Goal: Task Accomplishment & Management: Use online tool/utility

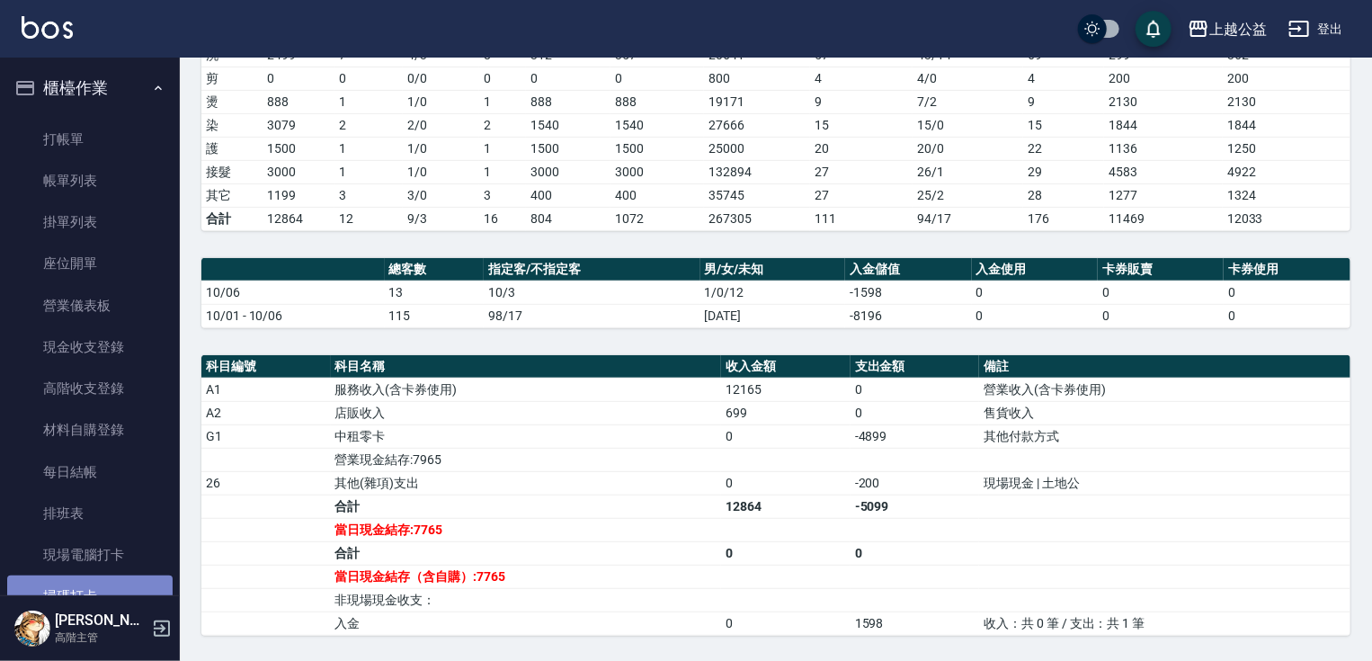
click at [119, 583] on link "掃碼打卡" at bounding box center [89, 595] width 165 height 41
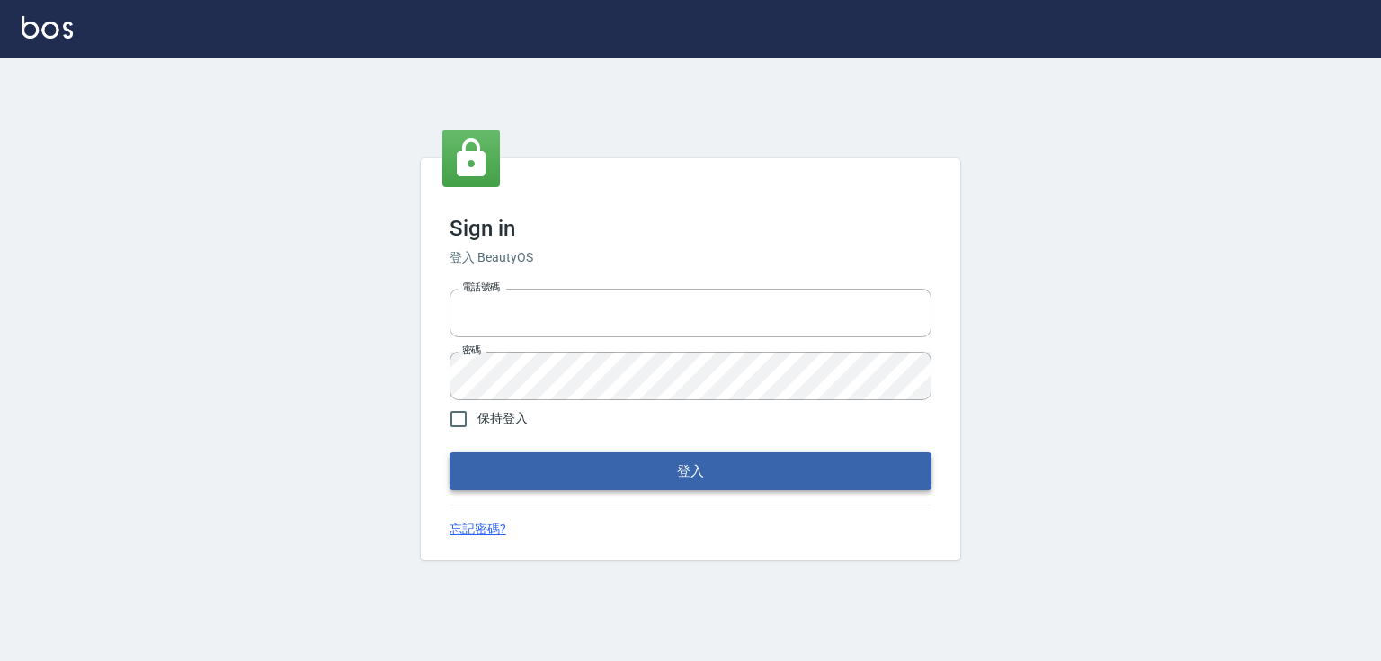
type input "0979268866"
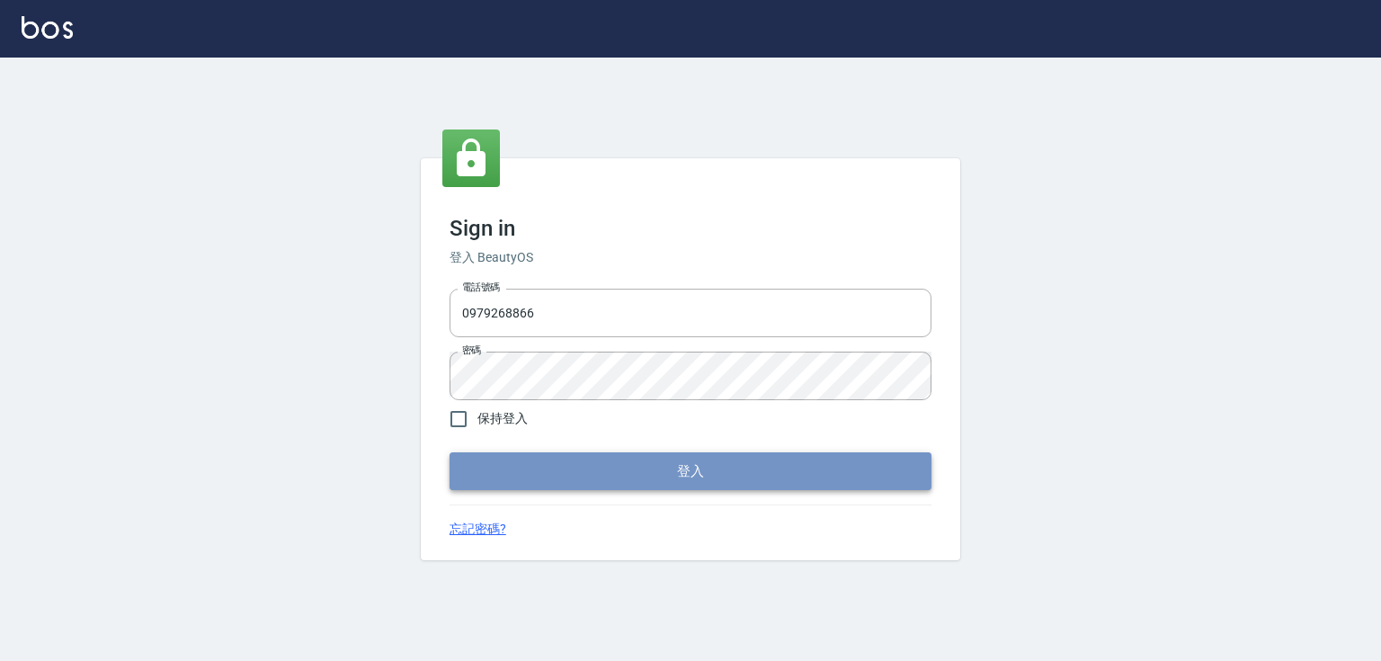
click at [895, 460] on button "登入" at bounding box center [691, 471] width 482 height 38
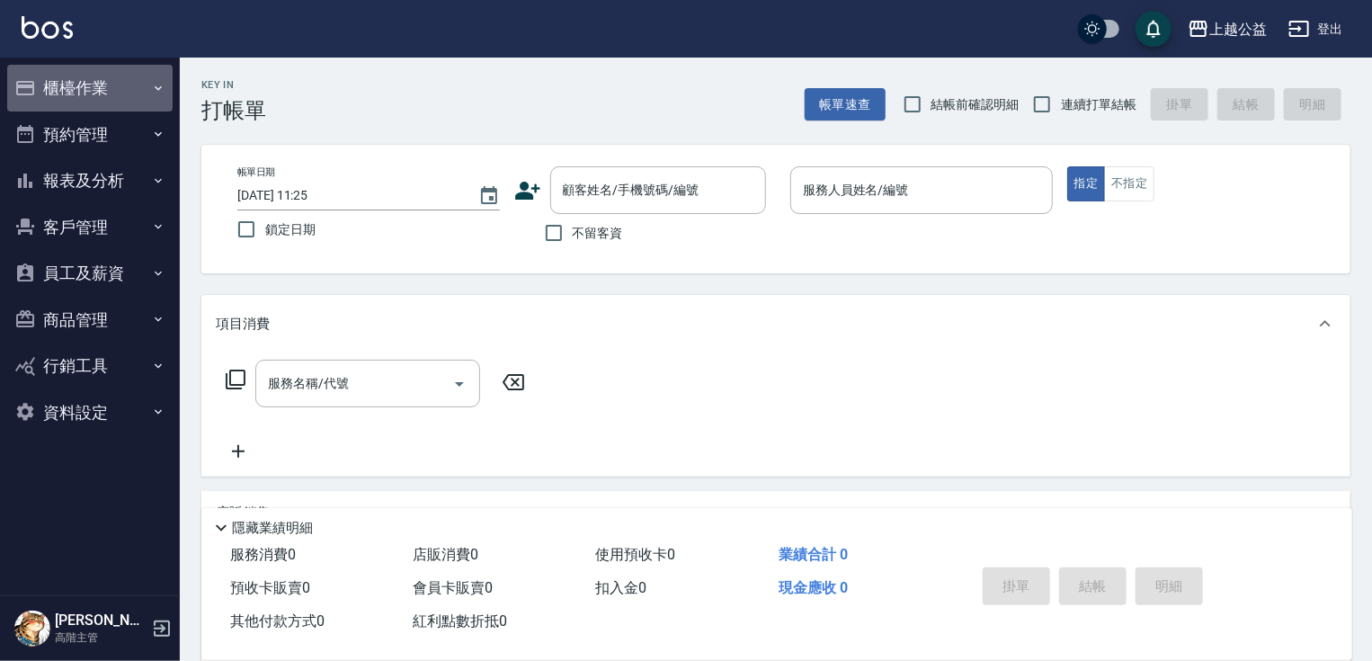
click at [86, 77] on button "櫃檯作業" at bounding box center [89, 88] width 165 height 47
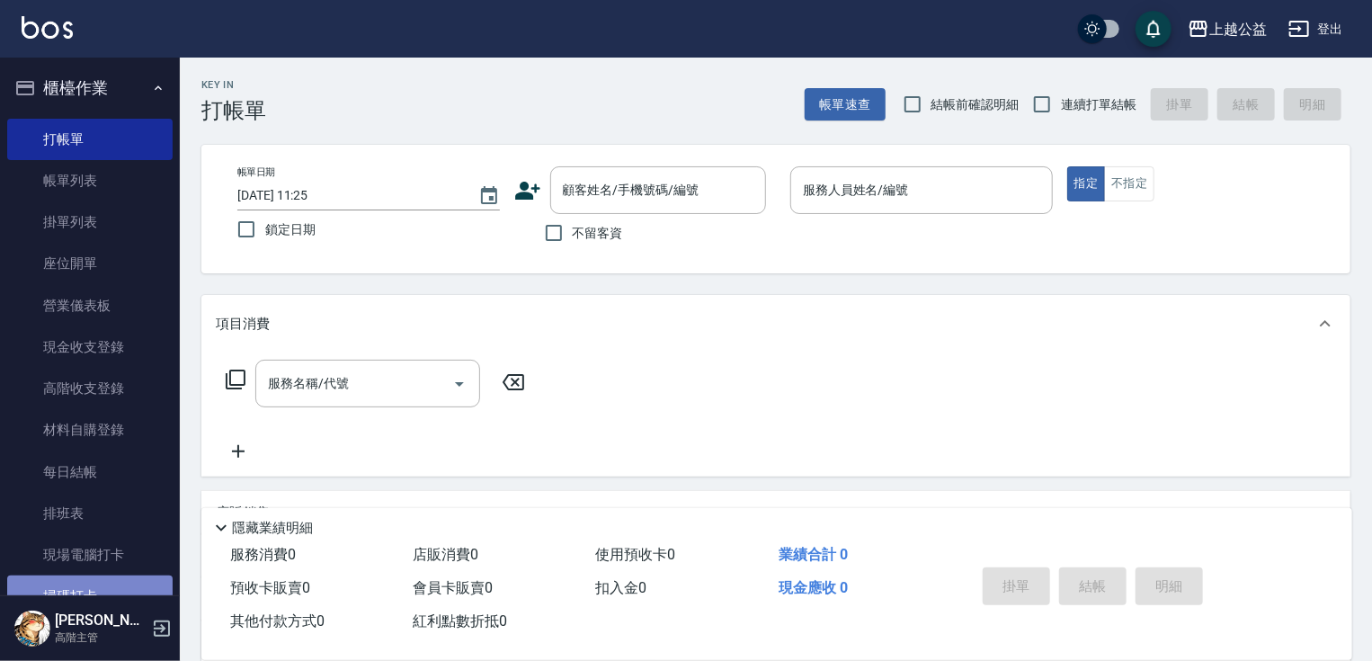
click at [147, 591] on link "掃碼打卡" at bounding box center [89, 595] width 165 height 41
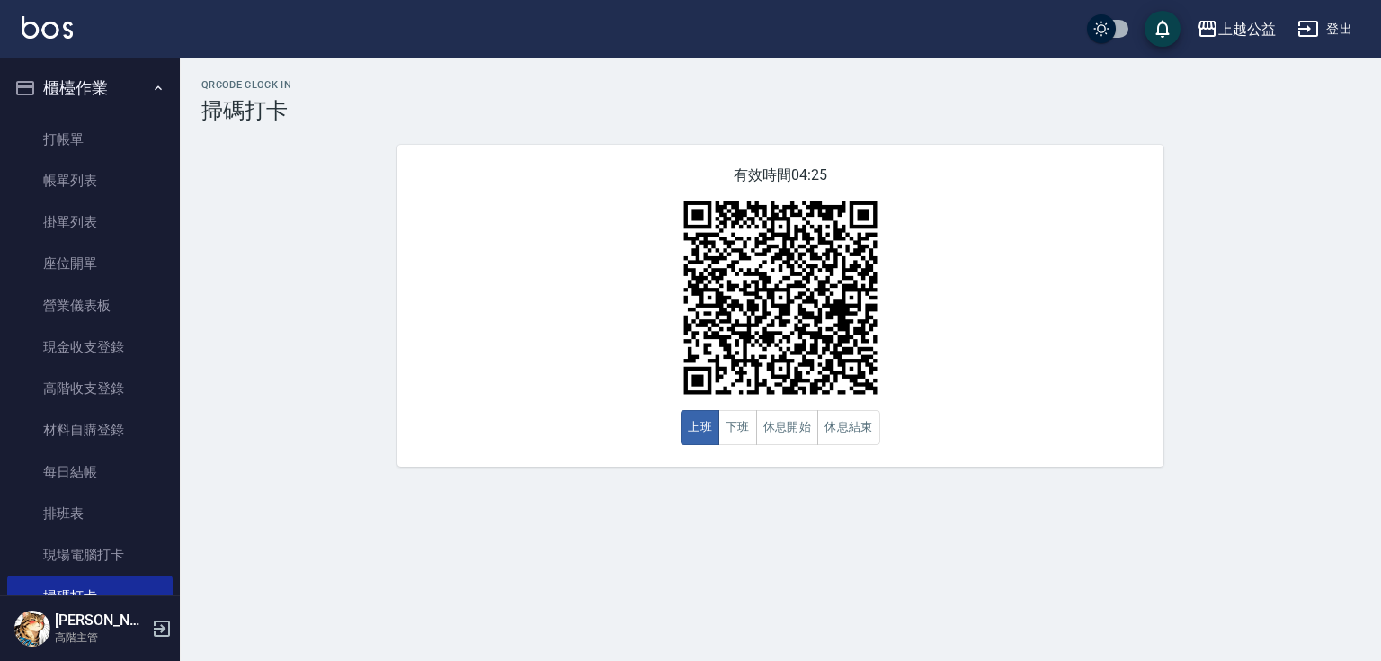
click at [1380, 327] on div "QRcode Clock In 掃碼打卡 有效時間 04:25 上班 下班 休息開始 休息結束" at bounding box center [780, 272] width 1201 height 387
click at [71, 148] on link "打帳單" at bounding box center [89, 139] width 165 height 41
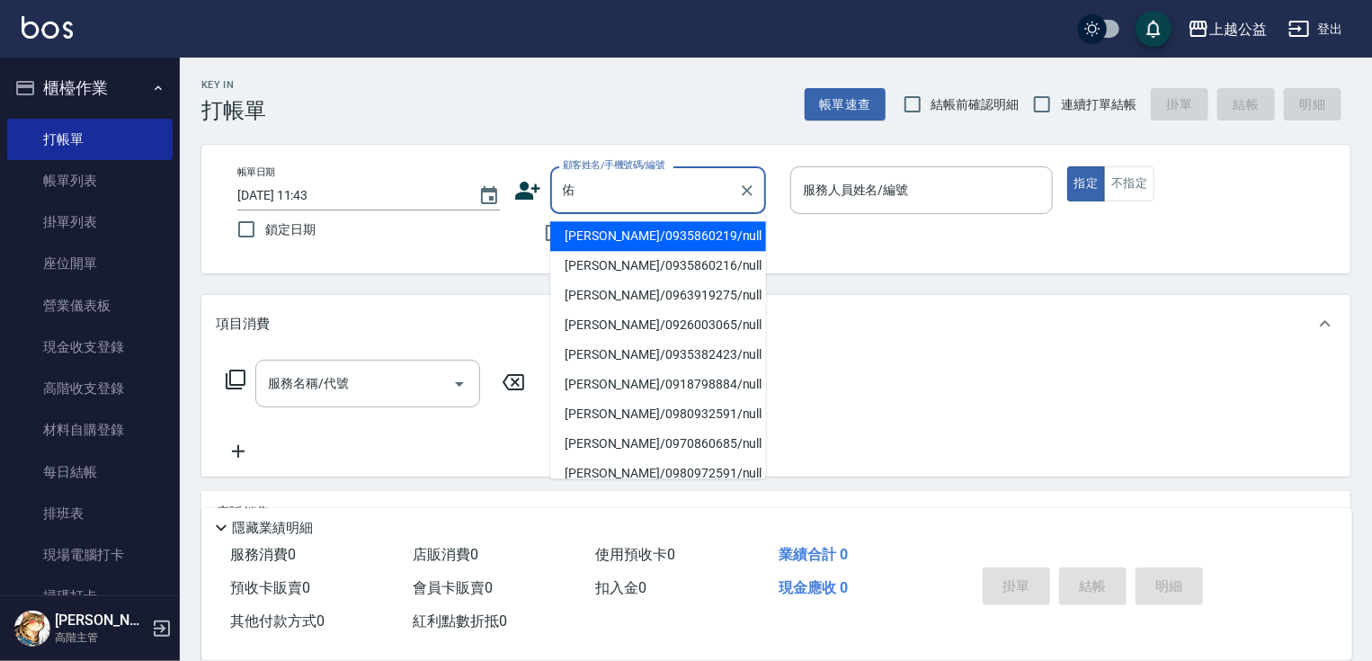
click at [615, 187] on input "佑" at bounding box center [644, 189] width 173 height 31
click at [620, 243] on li "朱佑文/0935860219/null" at bounding box center [658, 236] width 216 height 30
type input "朱佑文/0935860219/null"
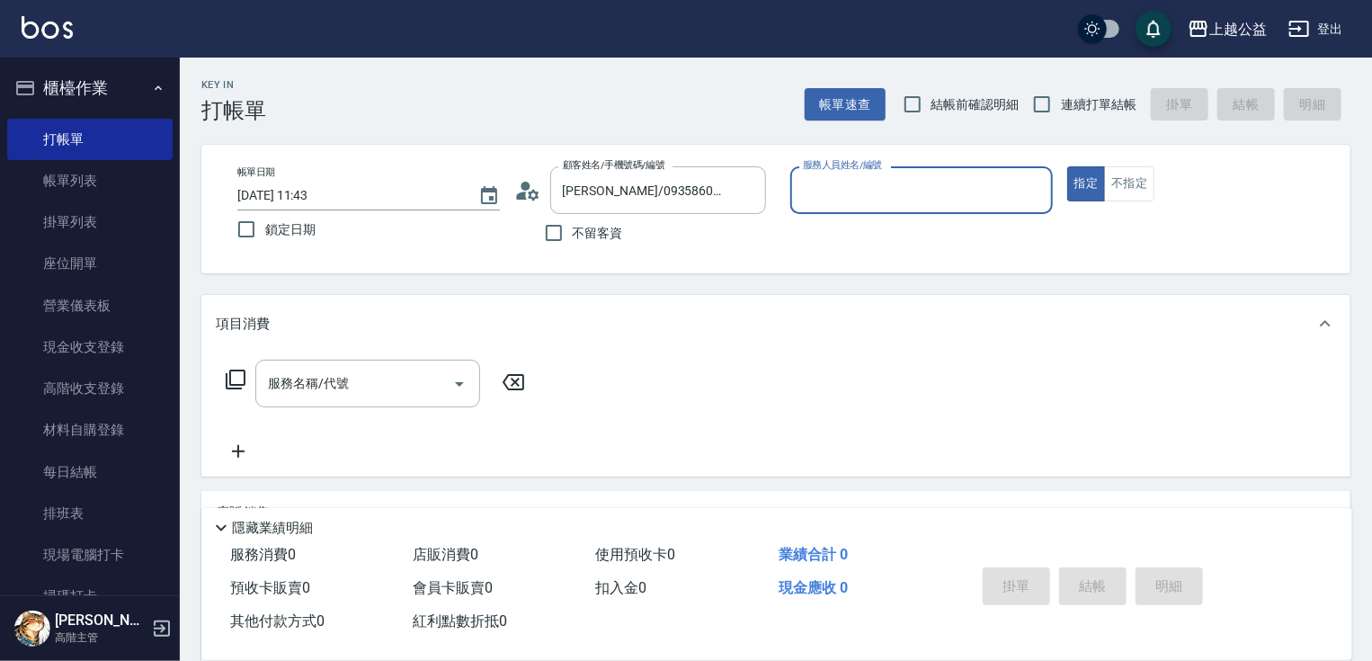
click at [86, 76] on button "櫃檯作業" at bounding box center [89, 88] width 165 height 47
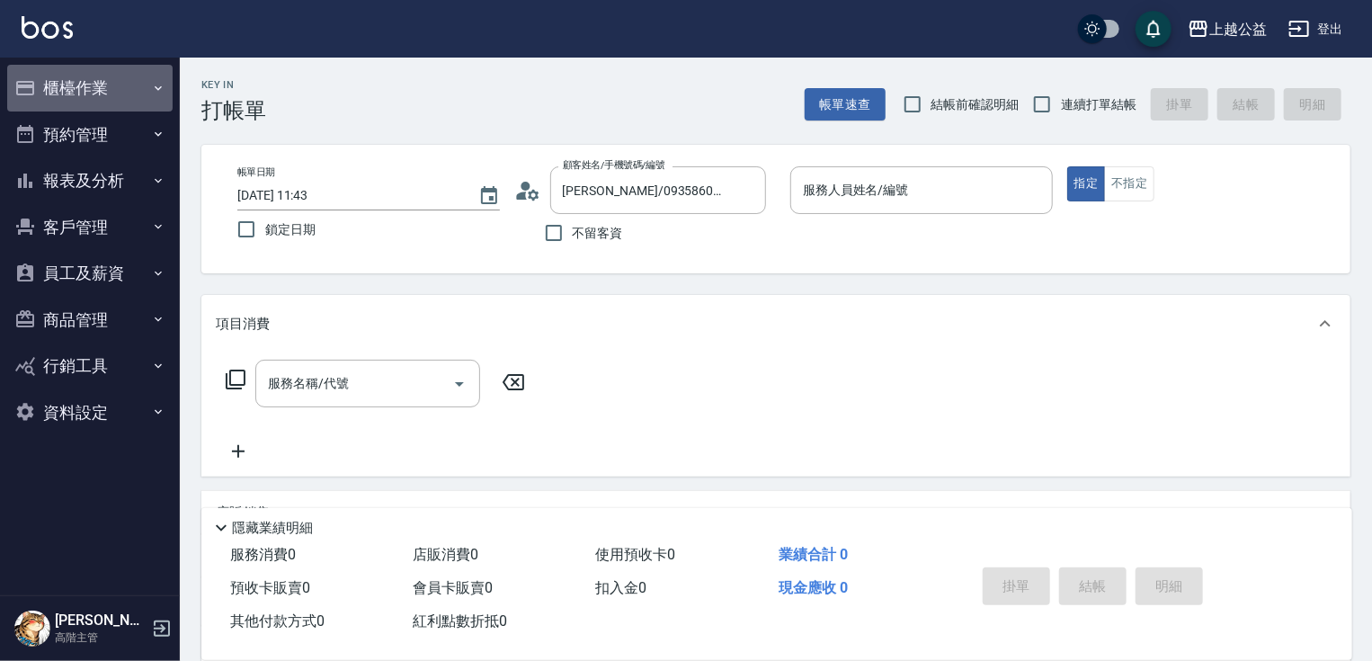
click at [86, 79] on button "櫃檯作業" at bounding box center [89, 88] width 165 height 47
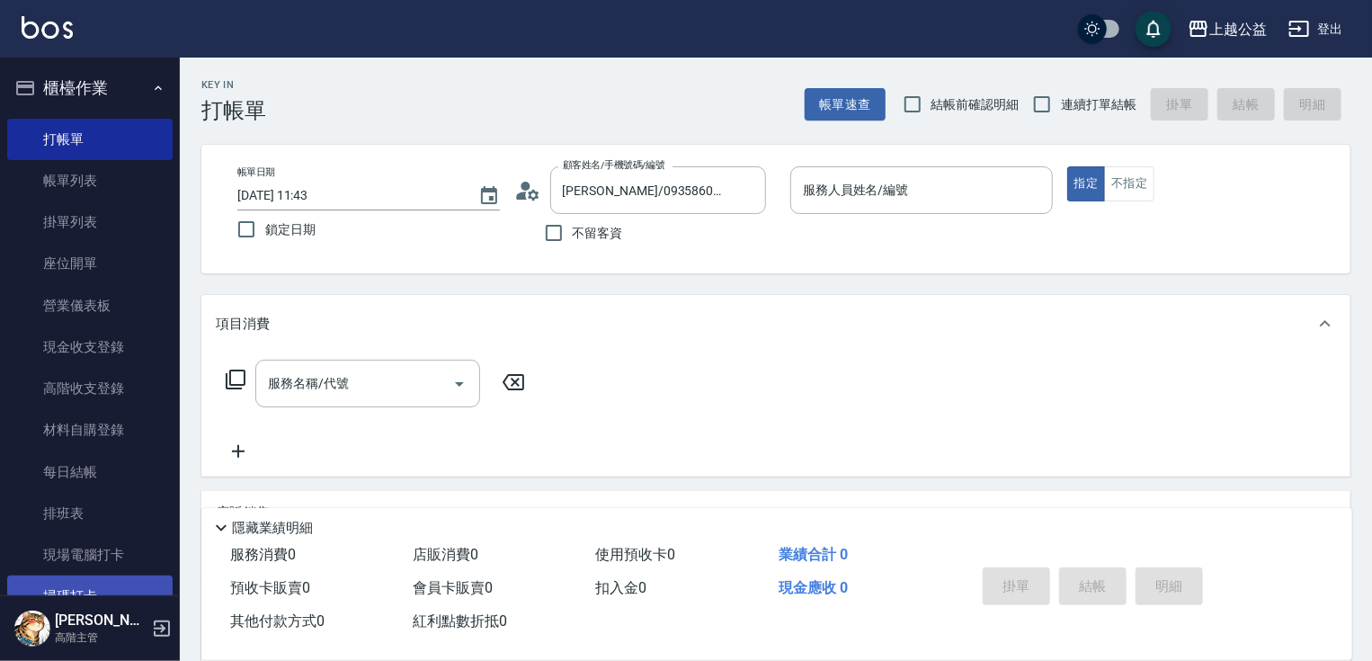
click at [47, 586] on link "掃碼打卡" at bounding box center [89, 595] width 165 height 41
